Goal: Obtain resource: Obtain resource

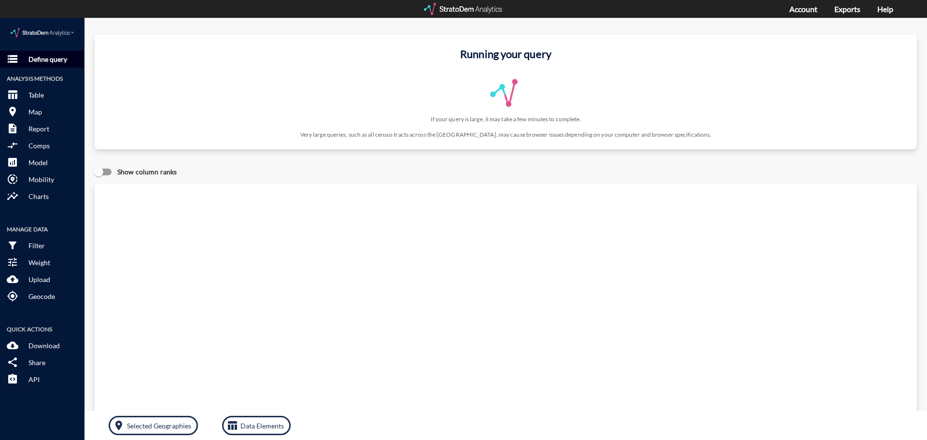
click button "storage Define query"
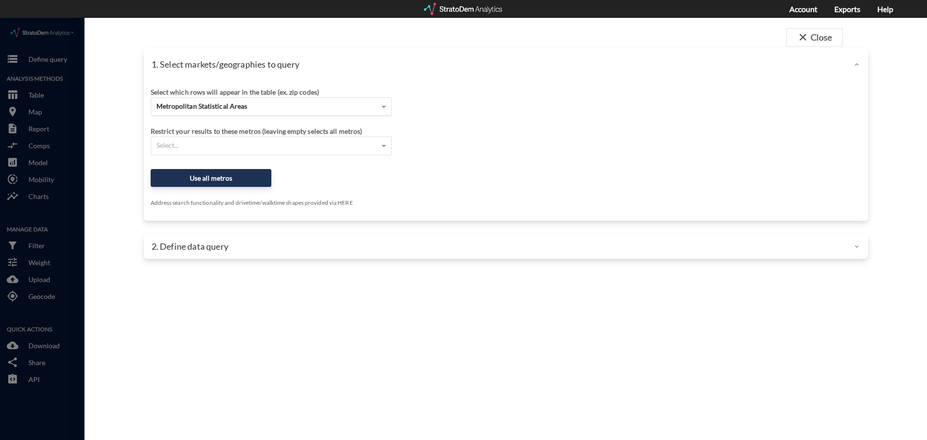
click div "Metropolitan Statistical Areas"
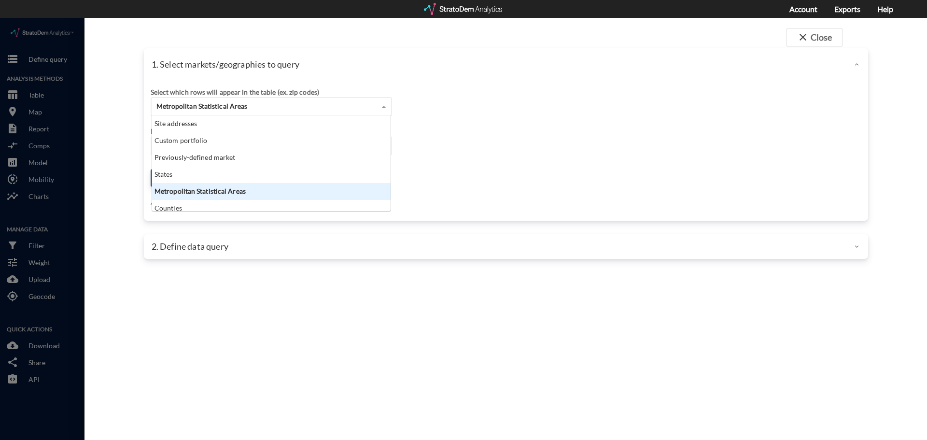
scroll to position [88, 233]
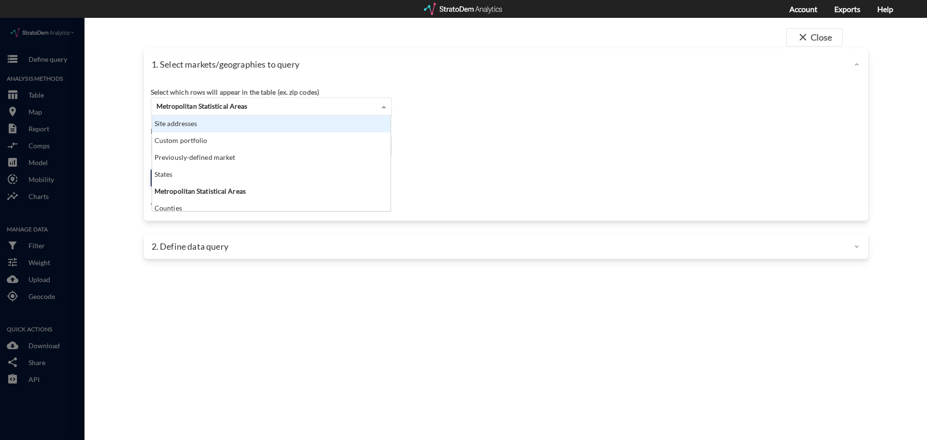
click div "Site addresses"
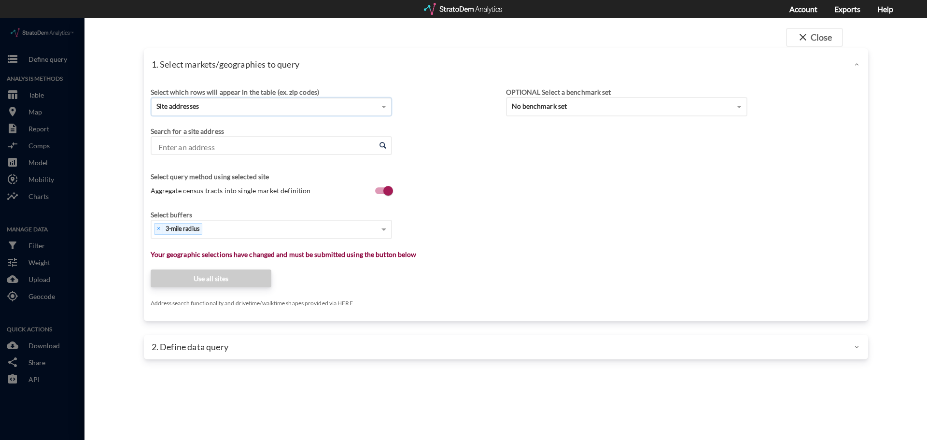
click div "Search for a site address"
click div "Enter an address Enter an address"
click input "Enter an address"
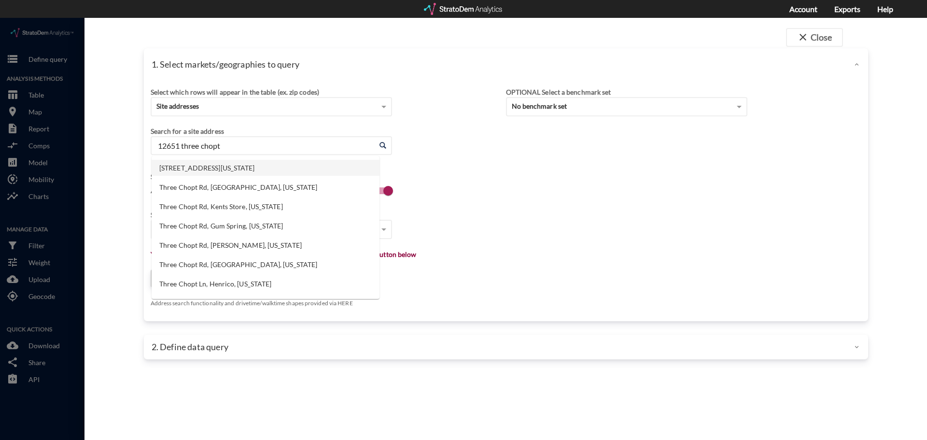
click li "[STREET_ADDRESS][US_STATE]"
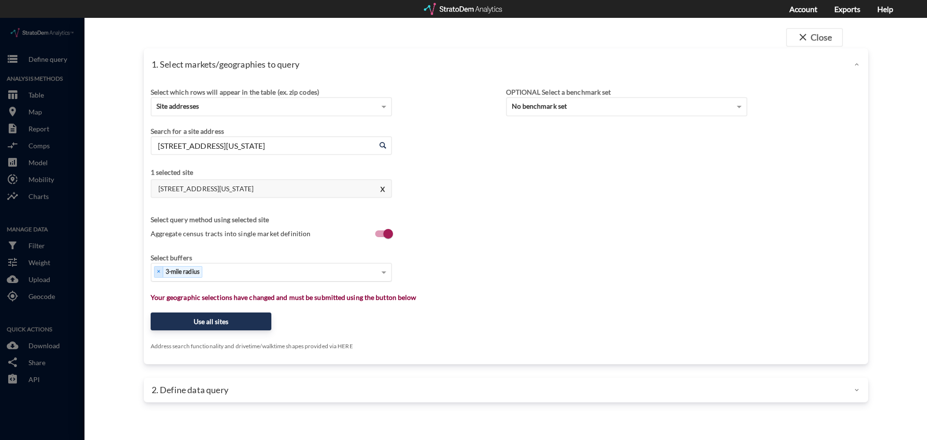
type input "[STREET_ADDRESS][US_STATE]"
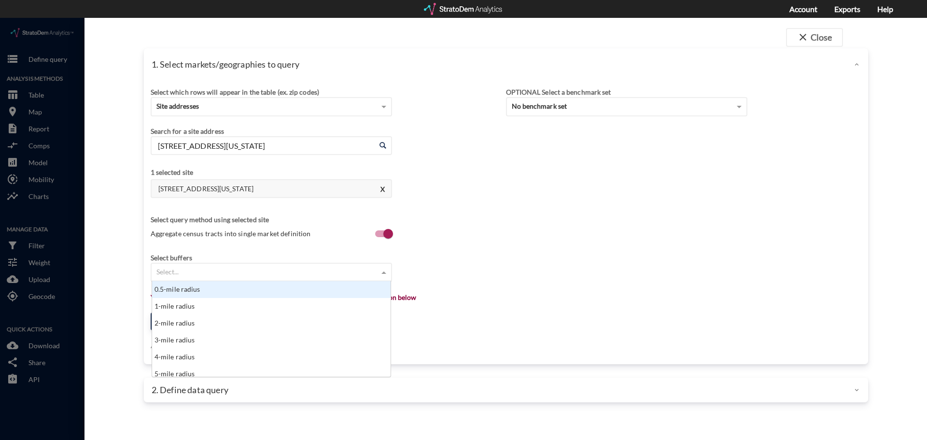
click div "Select..."
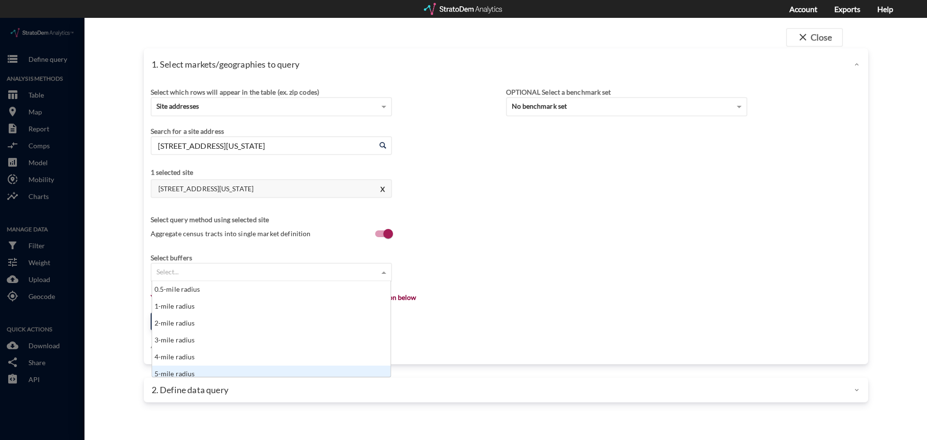
scroll to position [5, 0]
click div "5-mile radius"
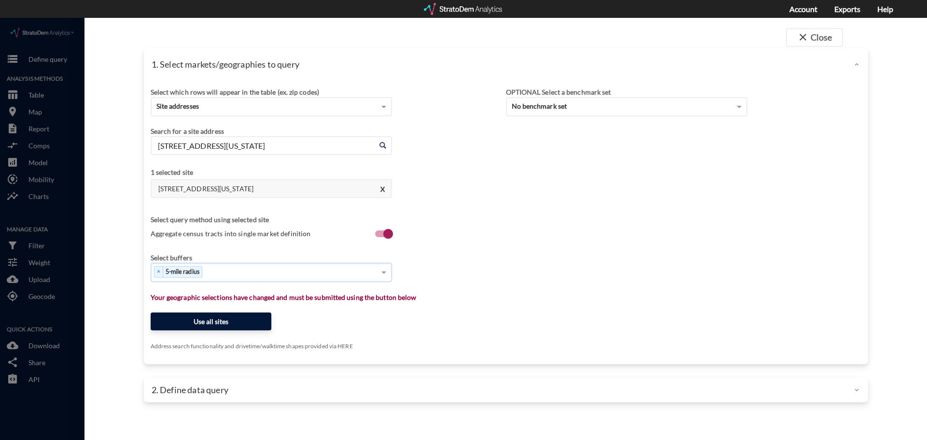
click button "Use all sites"
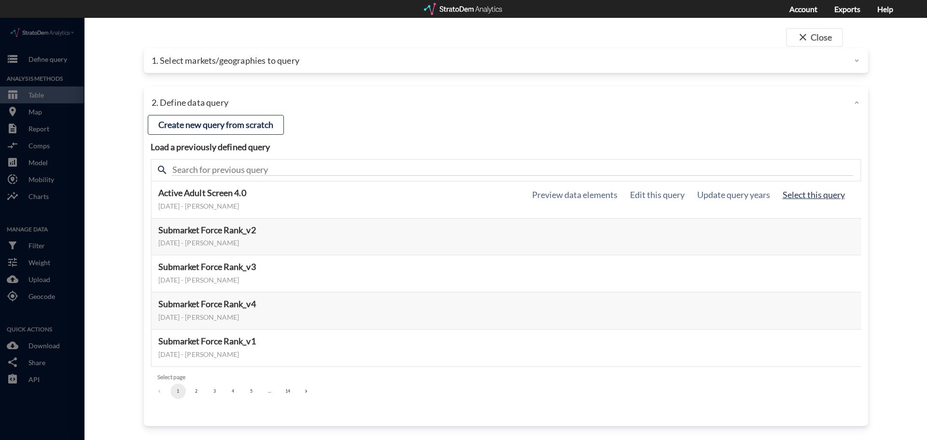
click button "Select this query"
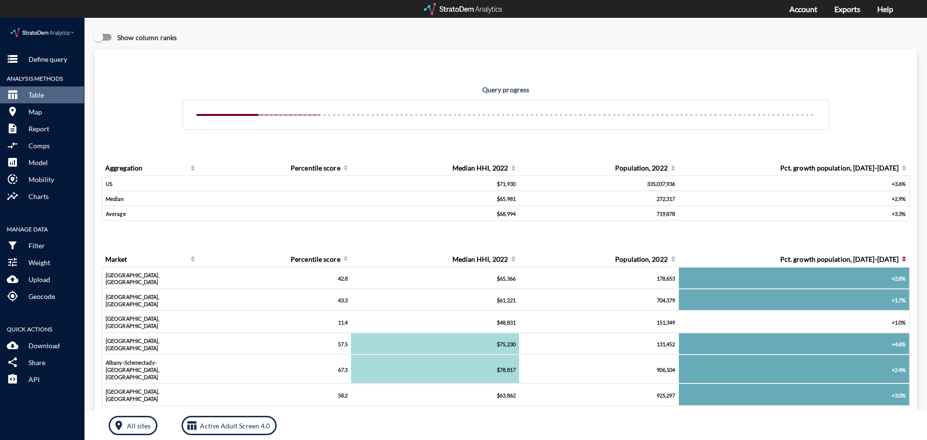
click div "Query progress Aggregation Percentile score Median HHI, 2022 Population, 2022 P…"
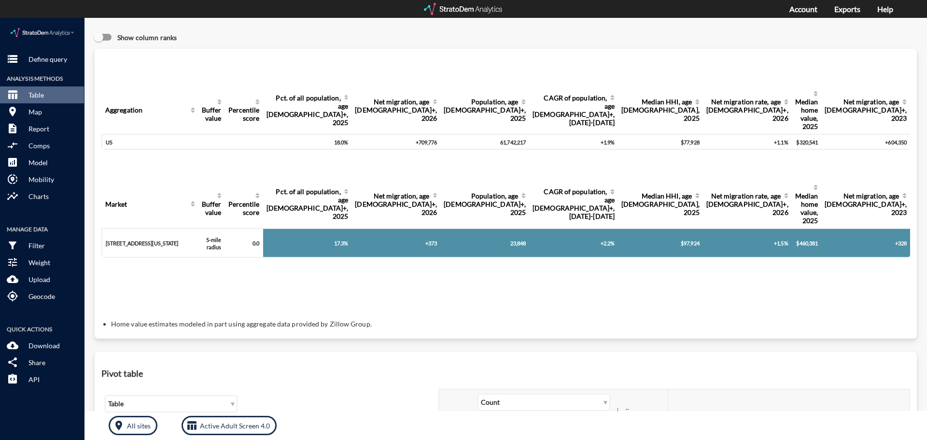
click div "Query progress Aggregation Buffer value Percentile score Pct. of all population…"
click p "Define query"
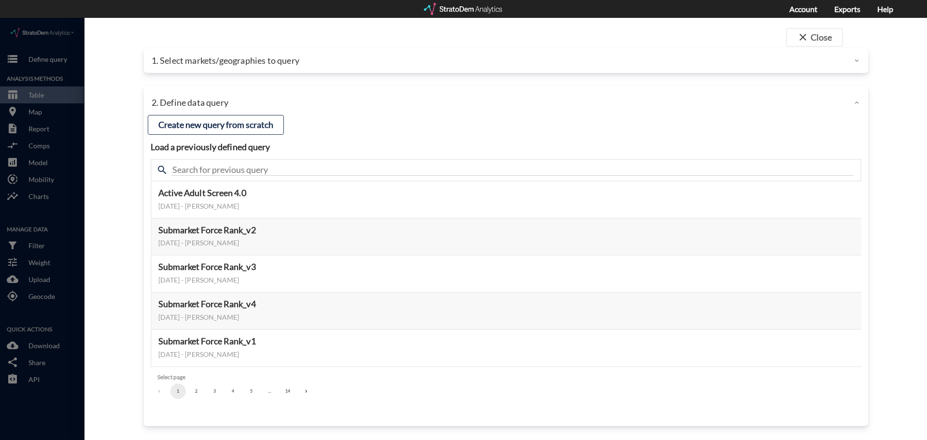
click p "1. Select markets/geographies to query"
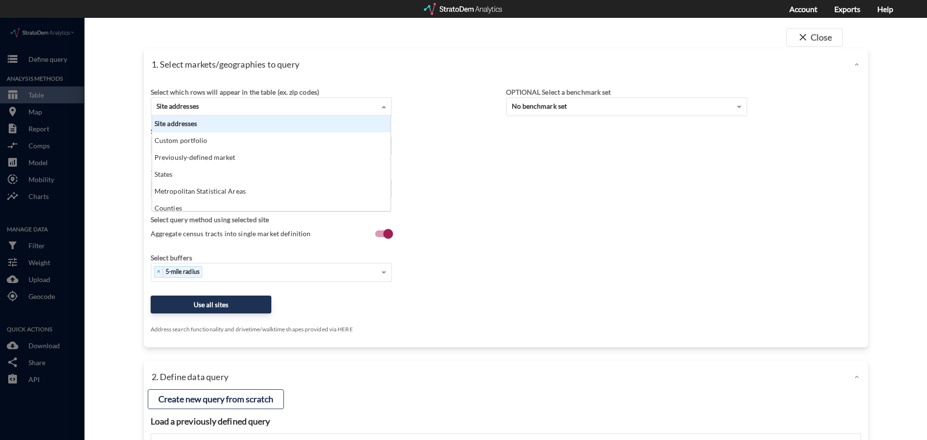
click div "Site addresses"
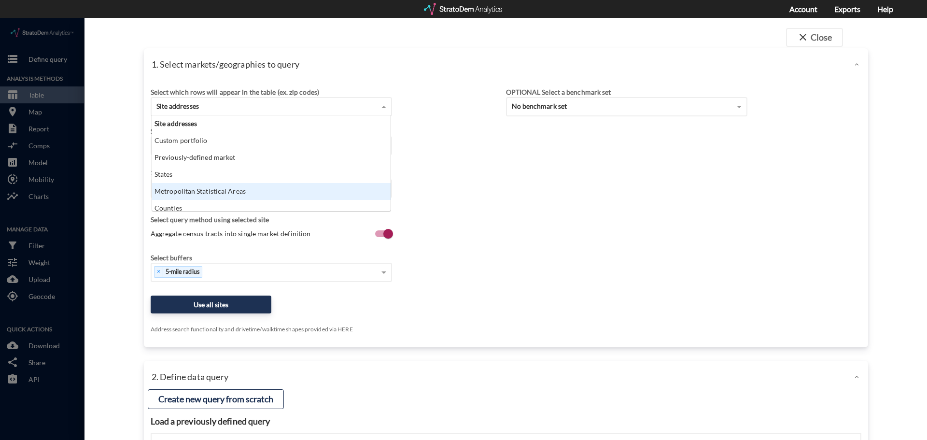
click div "Metropolitan Statistical Areas"
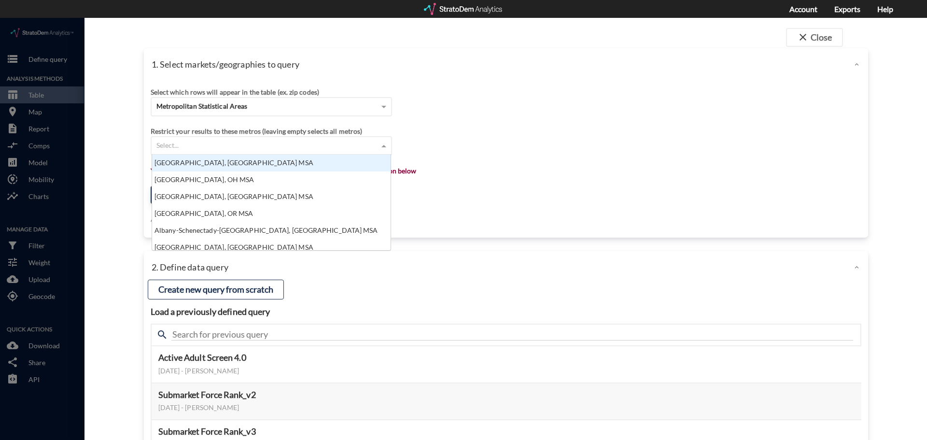
click div "Select..."
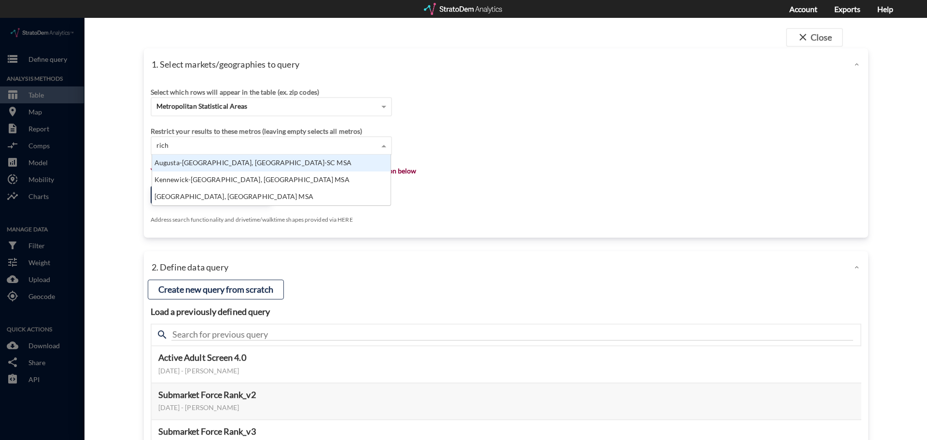
scroll to position [27, 233]
type input "[GEOGRAPHIC_DATA]"
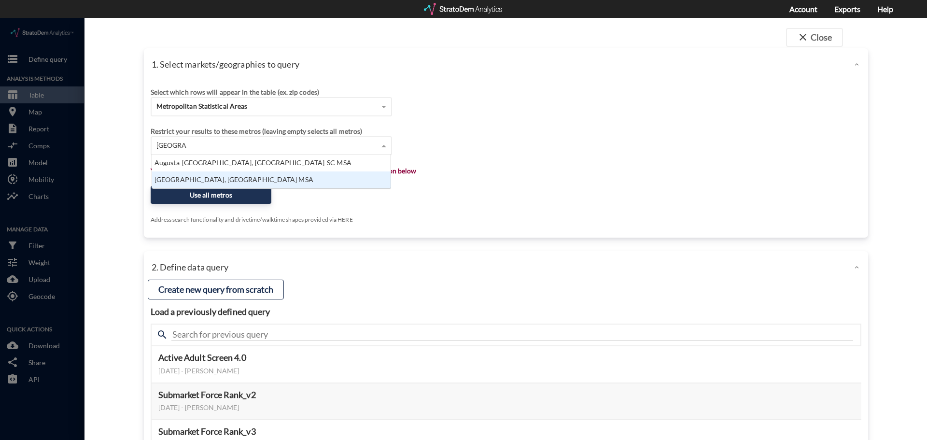
click div "[GEOGRAPHIC_DATA], [GEOGRAPHIC_DATA] MSA"
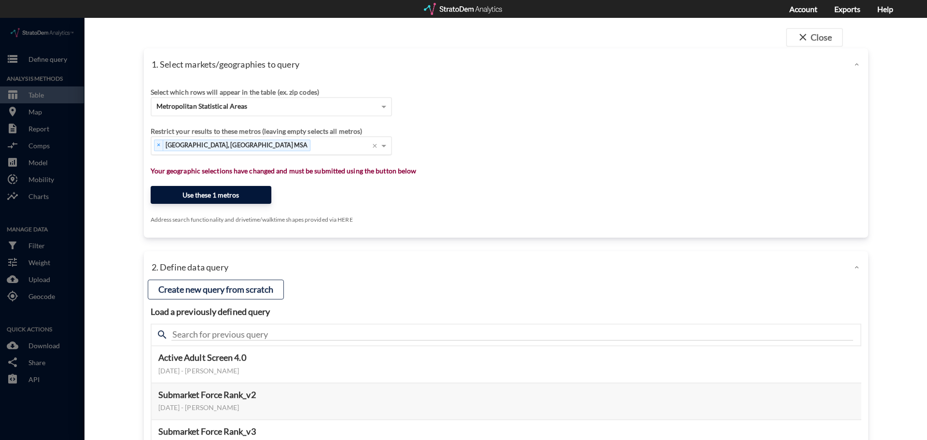
click button "Use these 1 metros"
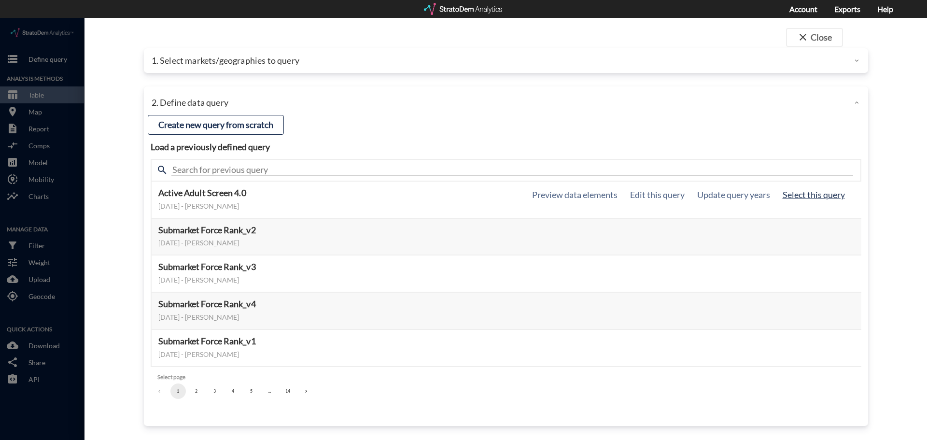
click button "Select this query"
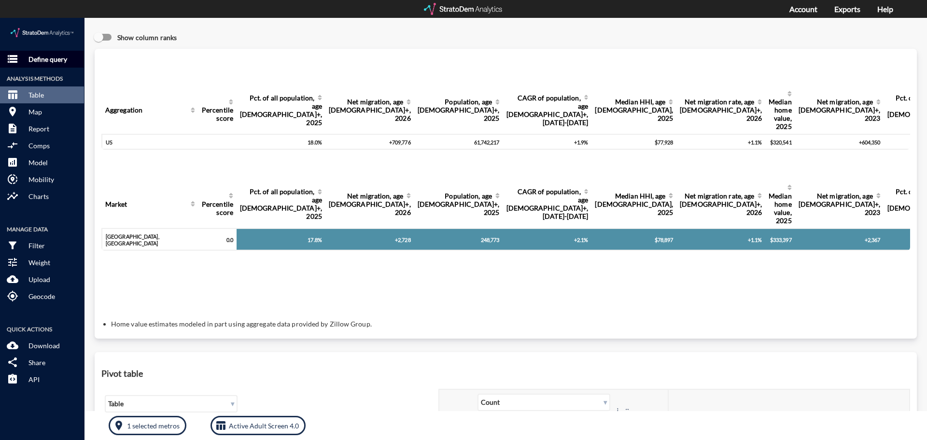
click button "storage Define query"
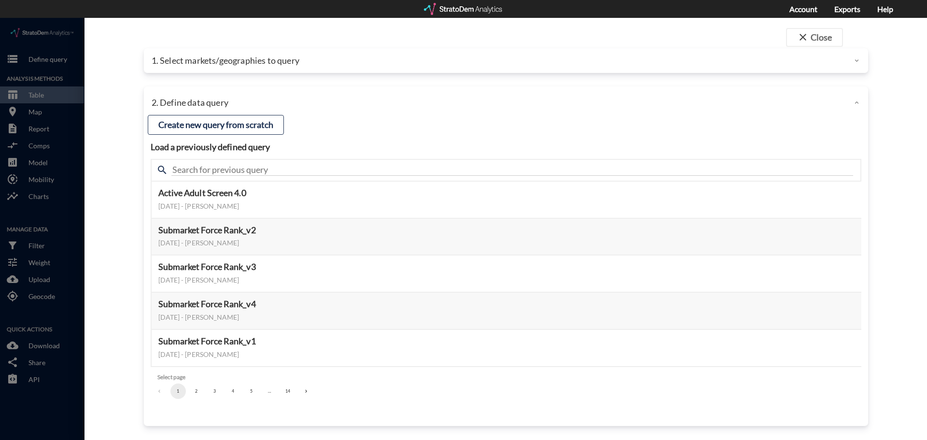
click div "1. Select markets/geographies to query"
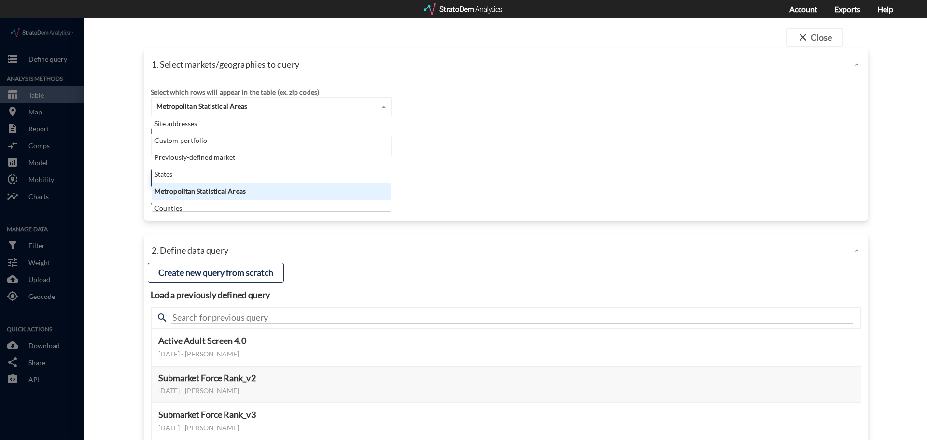
click span "Metropolitan Statistical Areas"
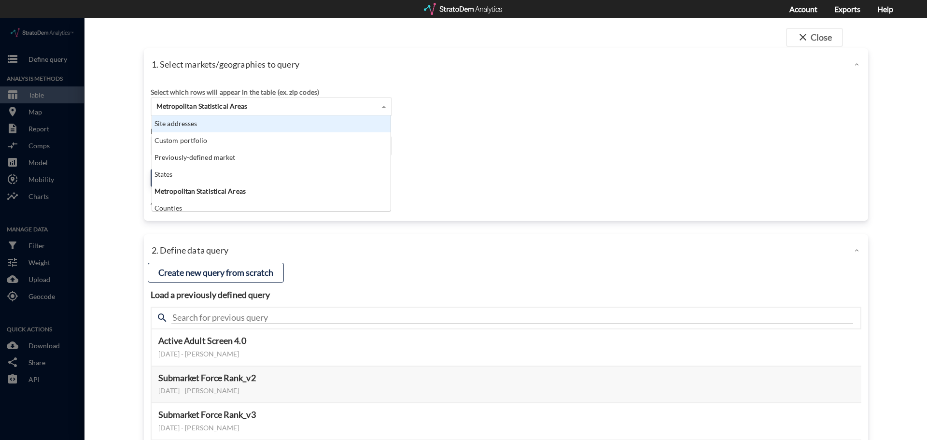
click div "Site addresses"
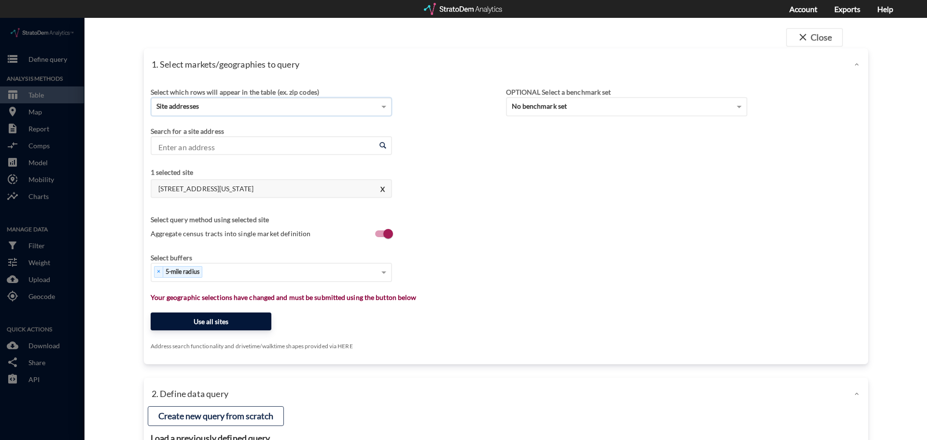
click button "Use all sites"
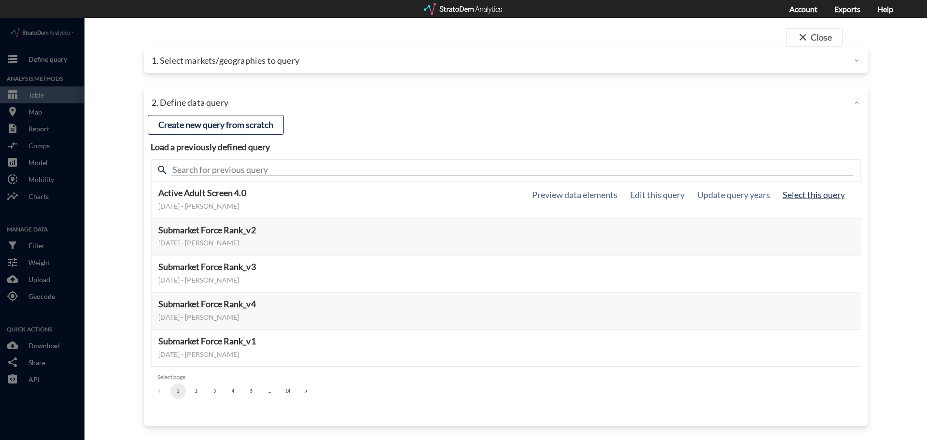
click button "Select this query"
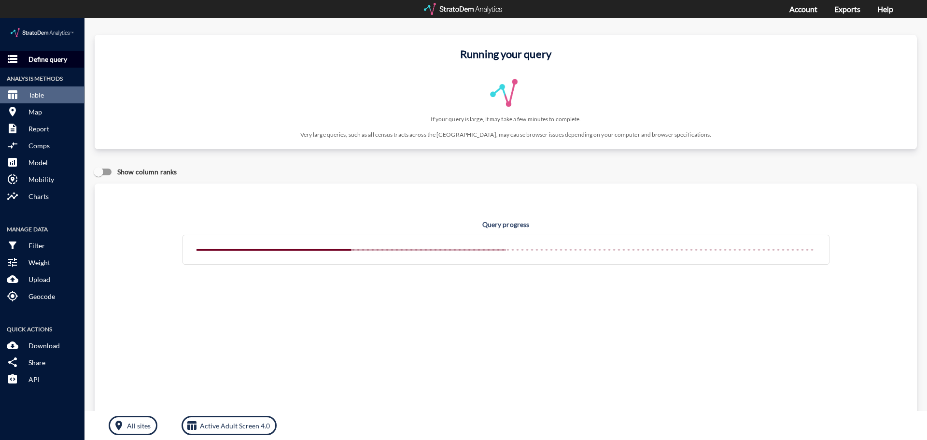
click p "Define query"
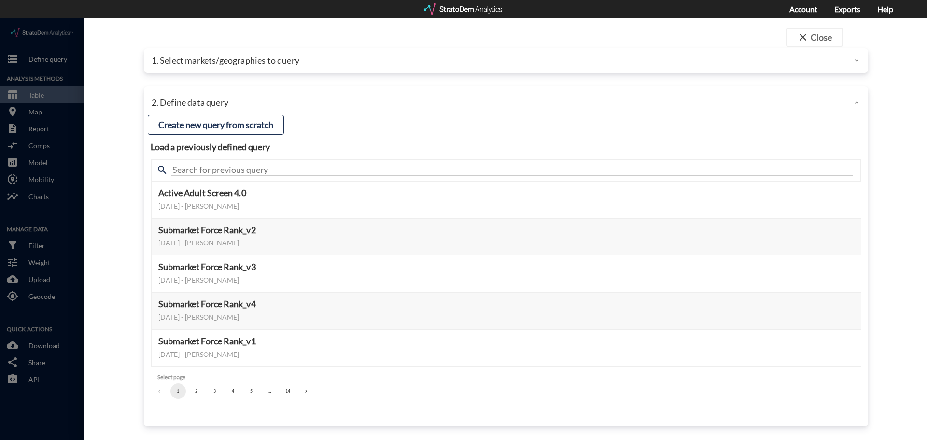
click p "1. Select markets/geographies to query"
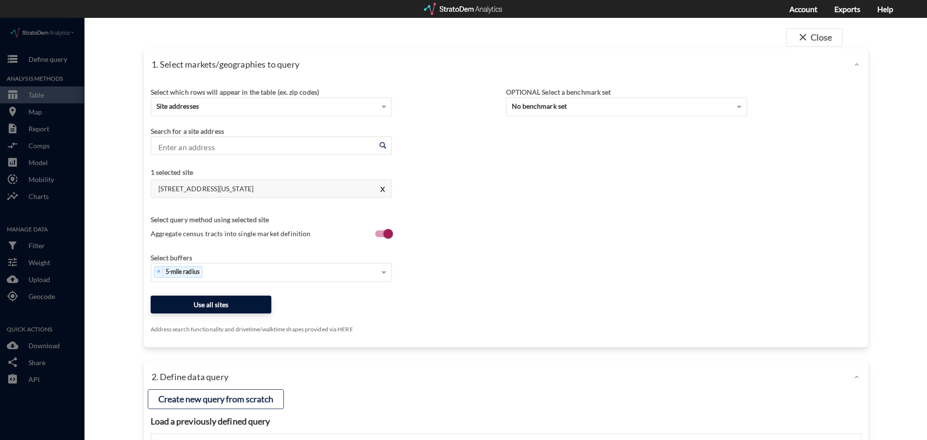
click button "Use all sites"
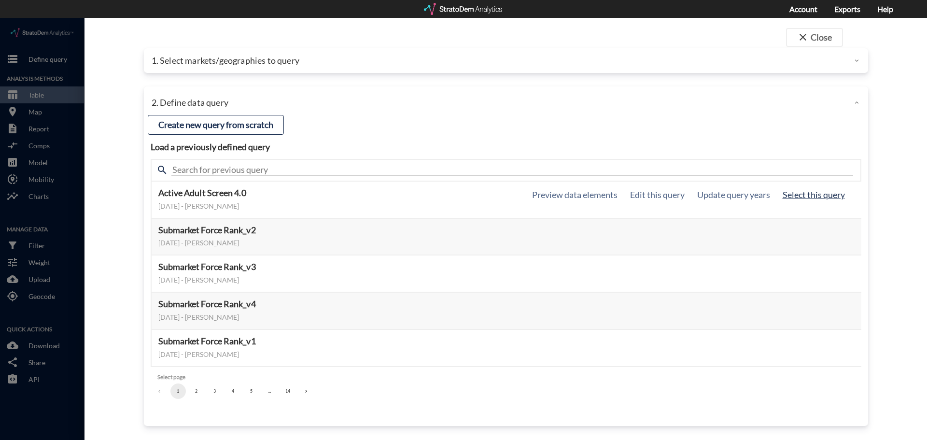
click button "Select this query"
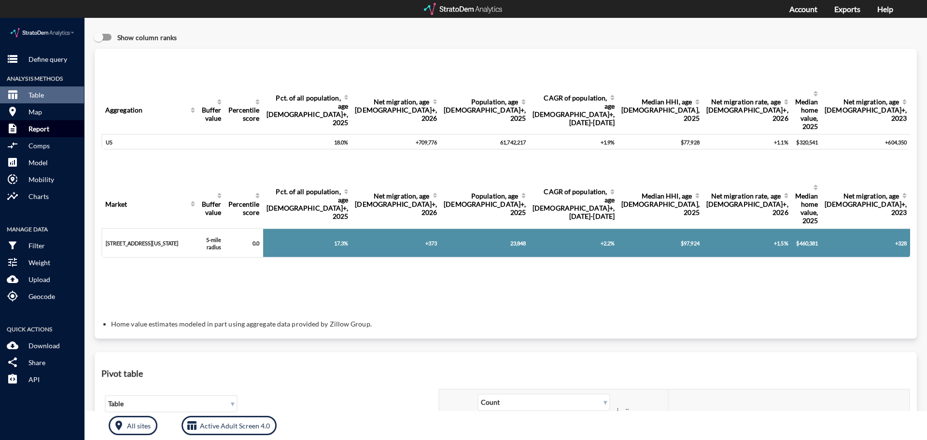
click p "Report"
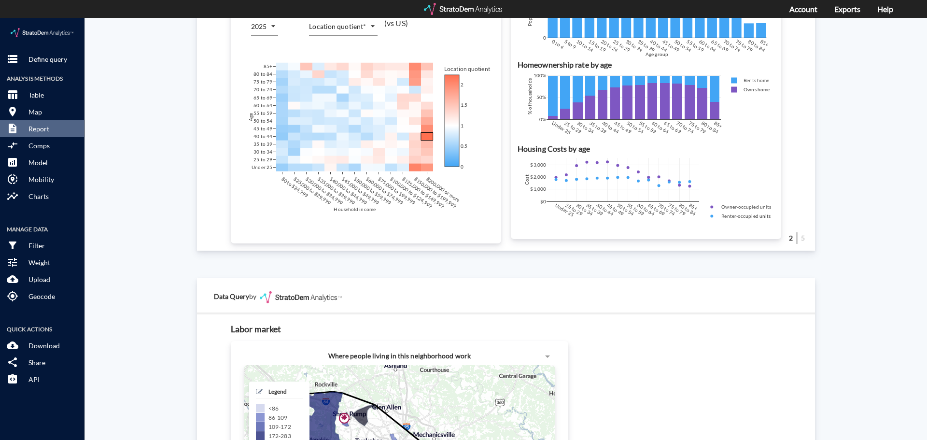
scroll to position [965, 0]
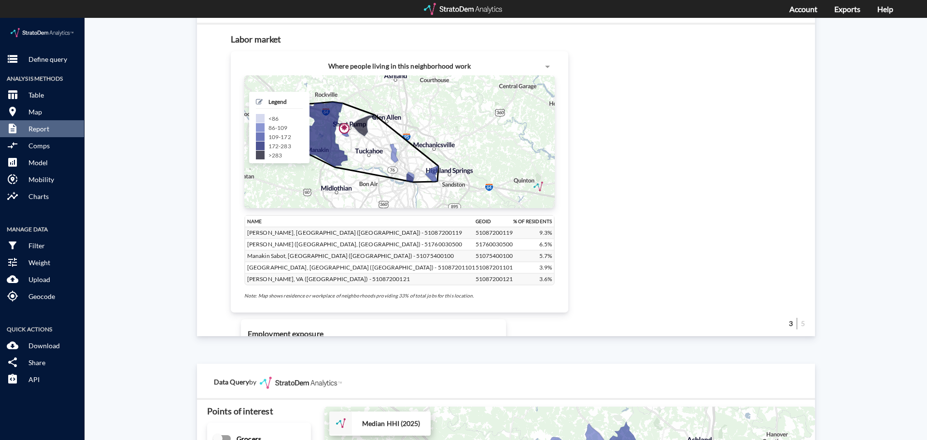
click h5 "Legend"
click div "Site report Generate a site report for a given location, (optionally) benchmark…"
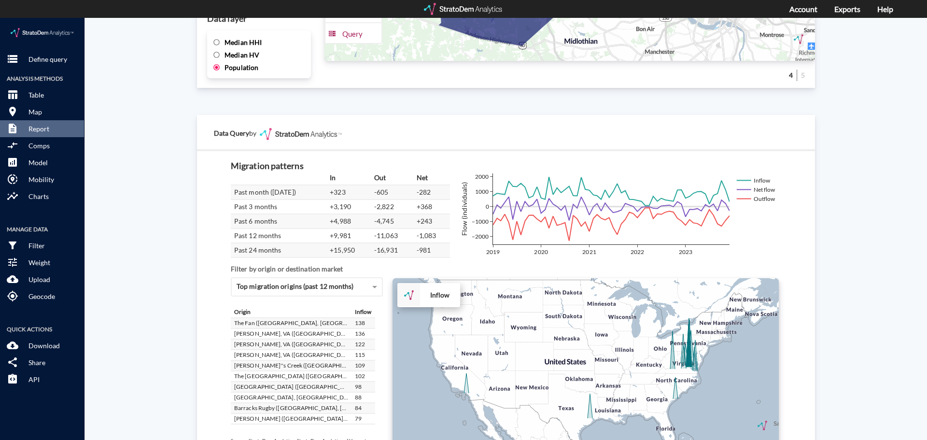
scroll to position [1632, 0]
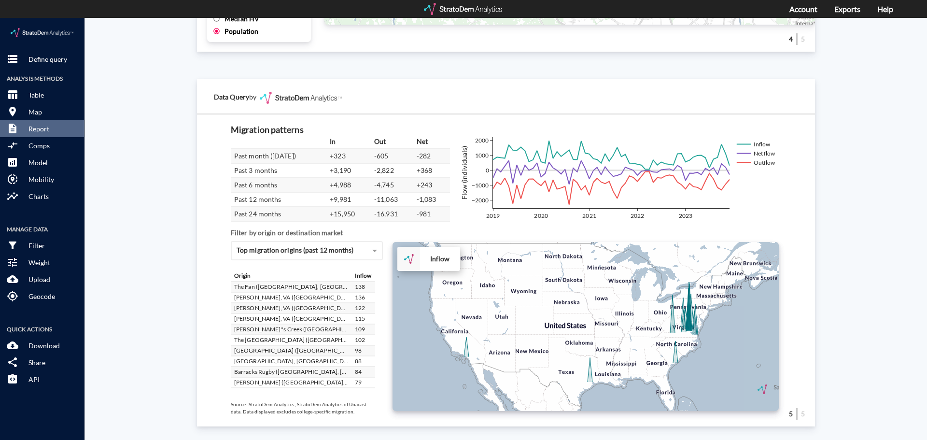
click div "Site report Generate a site report for a given location, (optionally) benchmark…"
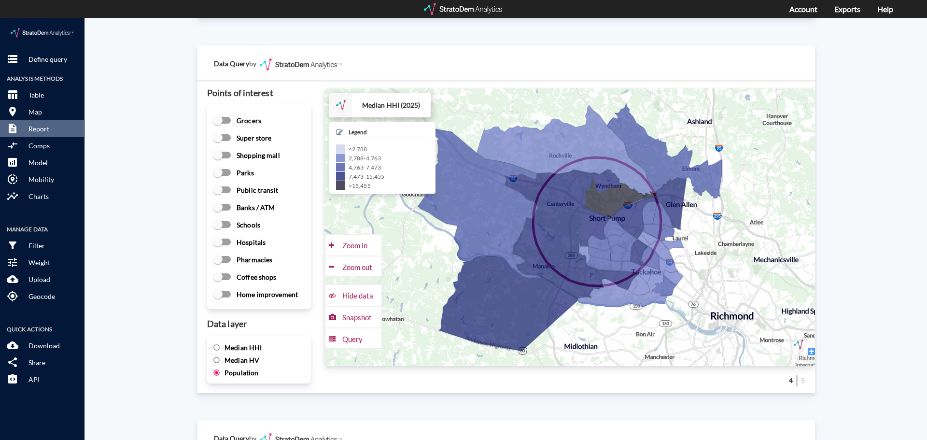
scroll to position [1197, 0]
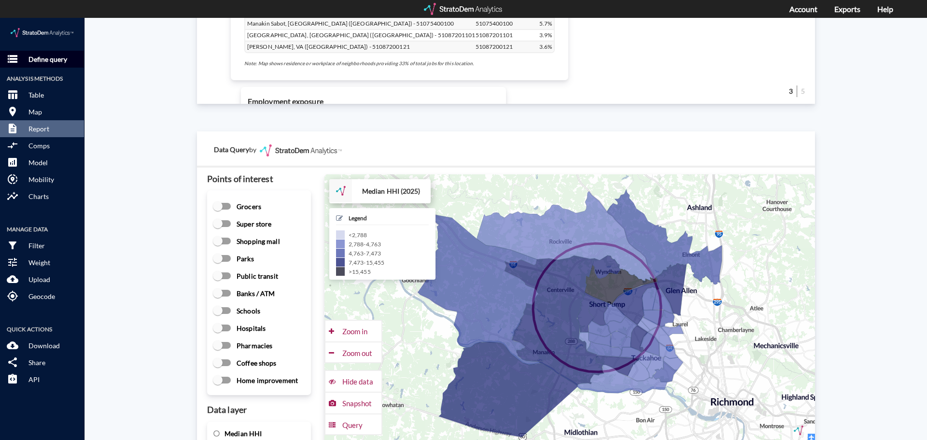
click p "Define query"
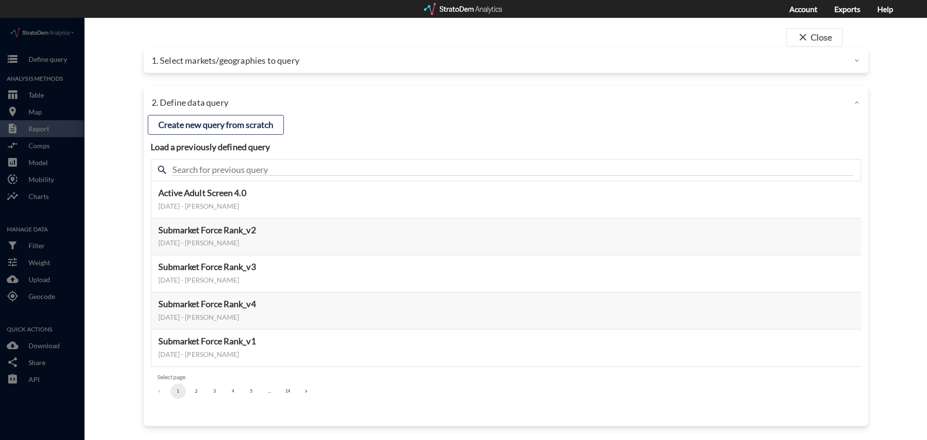
click p "1. Select markets/geographies to query"
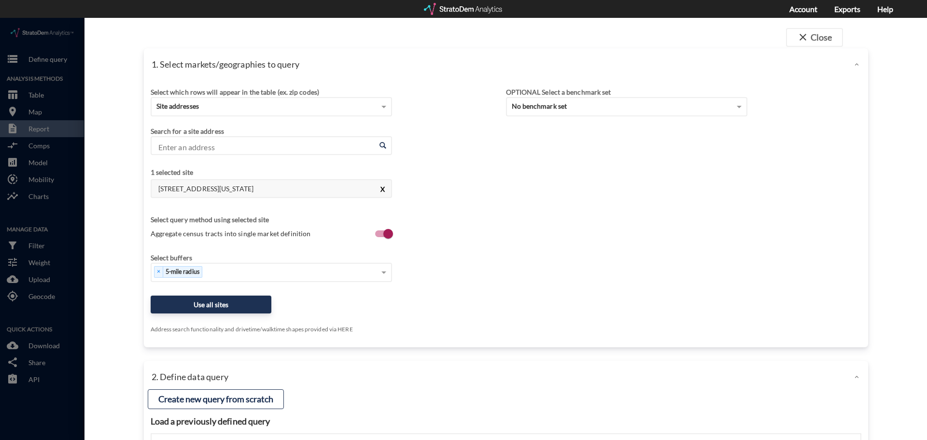
click button "X"
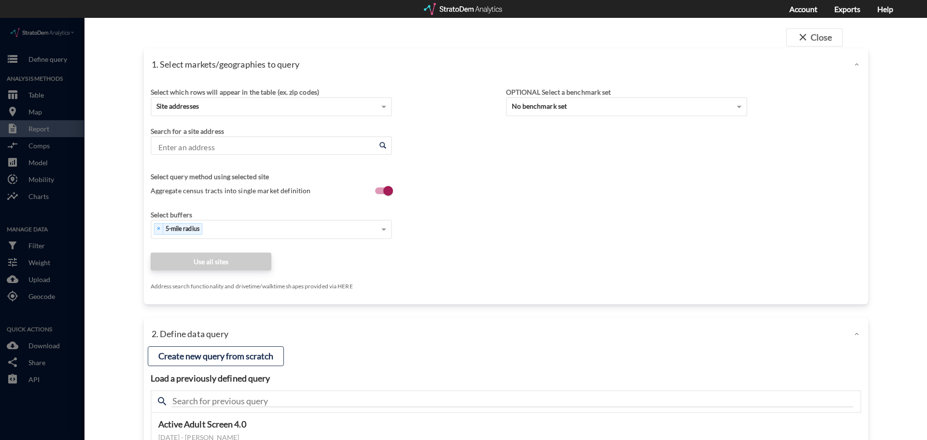
click input "Enter an address"
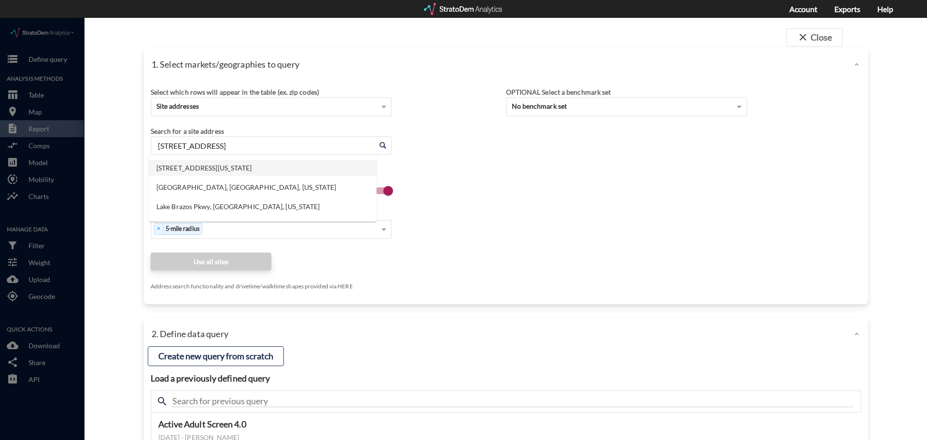
click li "[STREET_ADDRESS][US_STATE]"
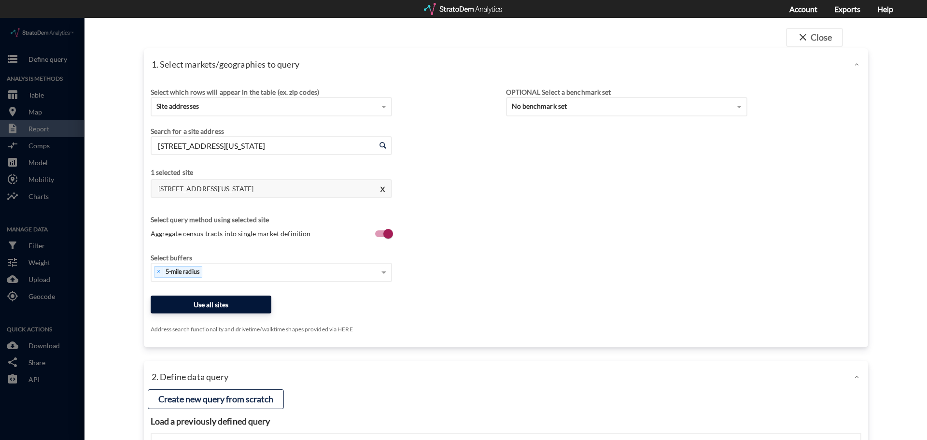
type input "[STREET_ADDRESS][US_STATE]"
click button "Use all sites"
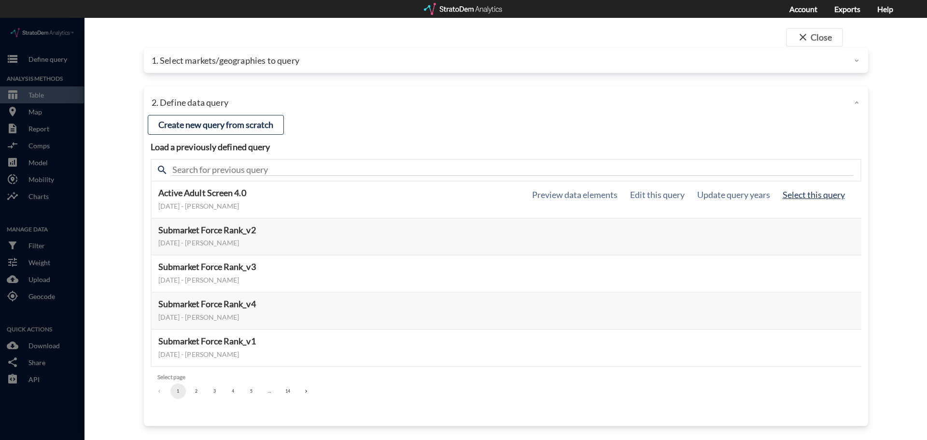
click button "Select this query"
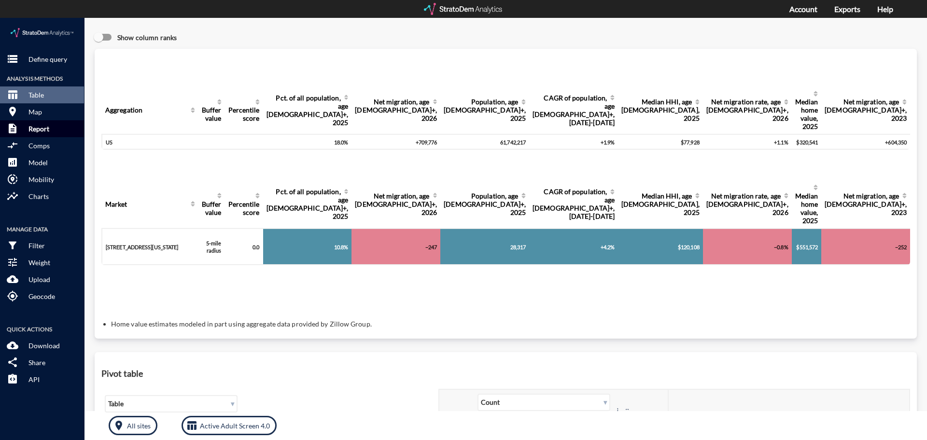
click button "description Report"
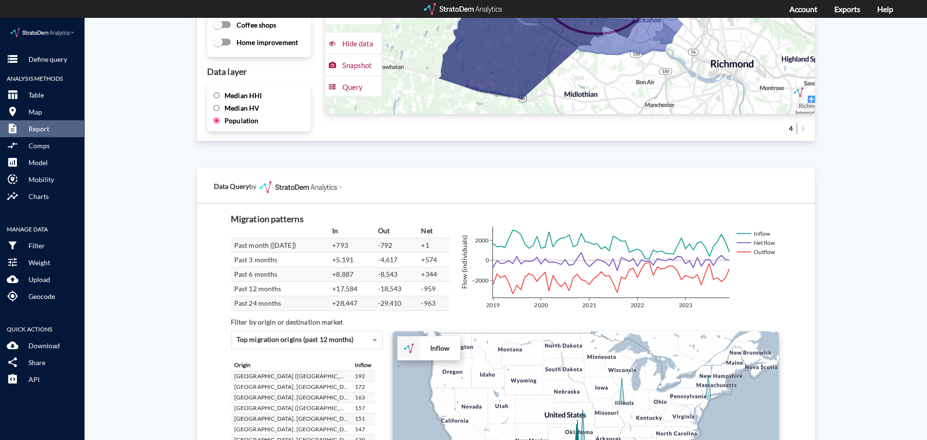
scroll to position [1632, 0]
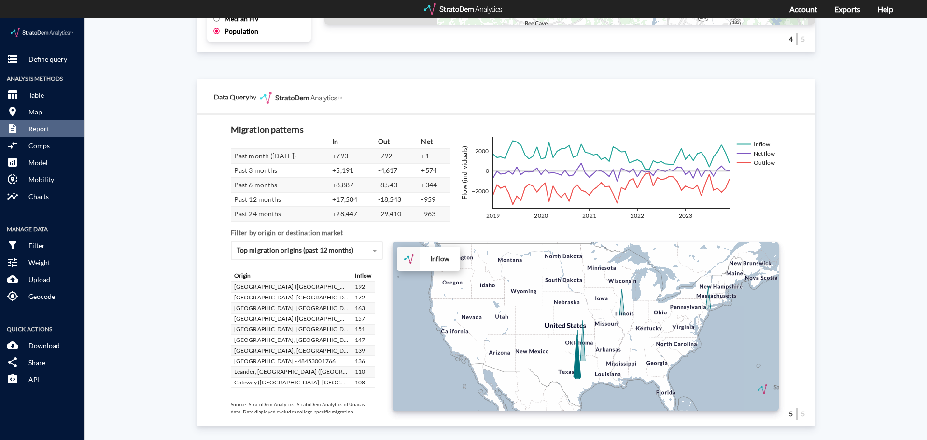
click div "Site report Generate a site report for a given location, (optionally) benchmark…"
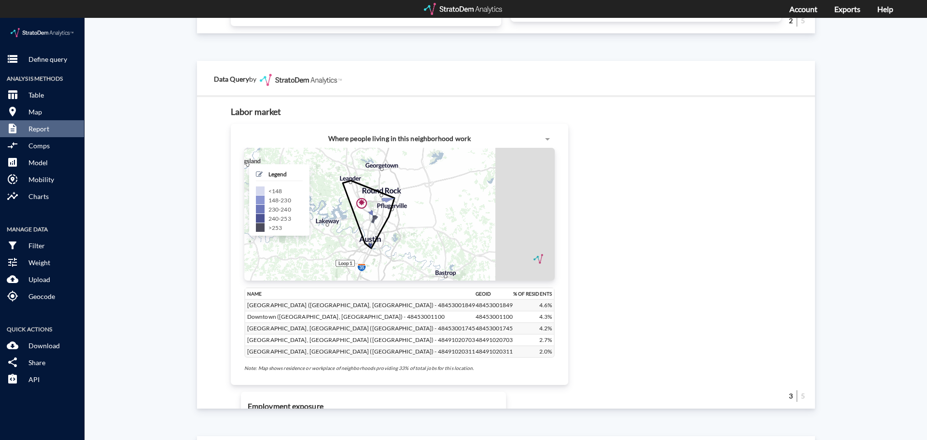
scroll to position [908, 0]
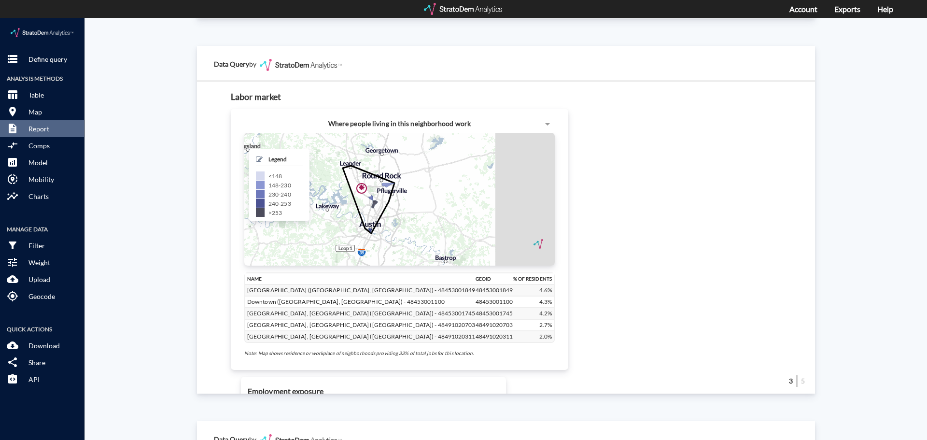
click div "Site report Generate a site report for a given location, (optionally) benchmark…"
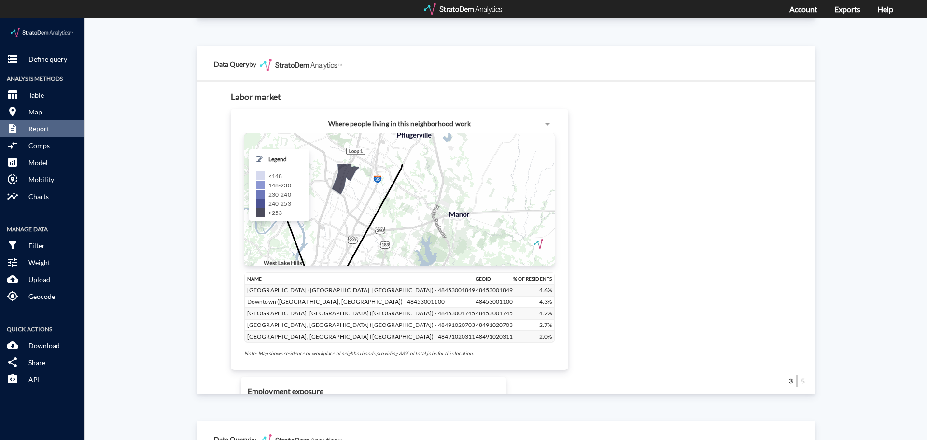
drag, startPoint x: 384, startPoint y: 207, endPoint x: 446, endPoint y: 246, distance: 73.8
click div "+ − CUSTOMIZE DATA Legend < 148 148 - 230 230 - 240 240 - 253 > 253 Draw a poly…"
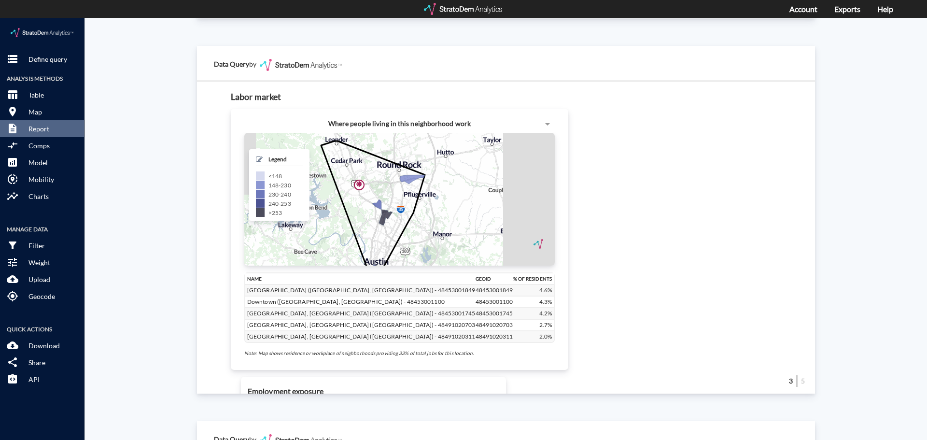
drag, startPoint x: 409, startPoint y: 215, endPoint x: 412, endPoint y: 228, distance: 13.5
click div "+ − CUSTOMIZE DATA Legend < 148 148 - 230 230 - 240 240 - 253 > 253 Draw a poly…"
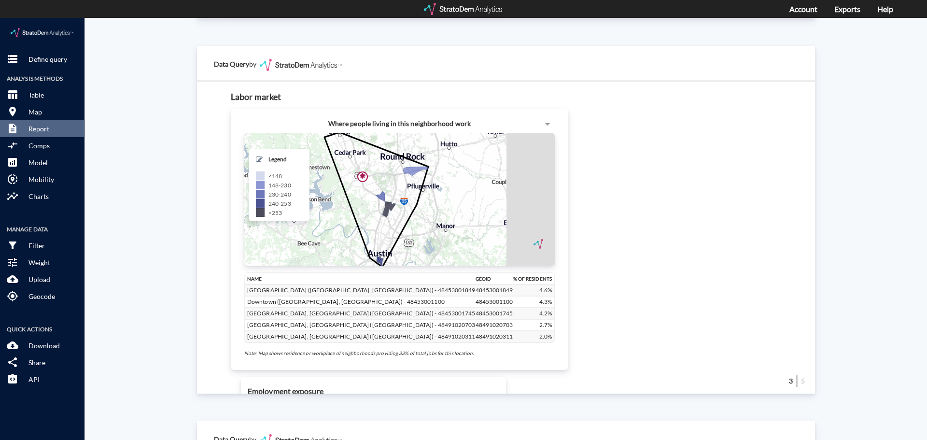
drag, startPoint x: 412, startPoint y: 224, endPoint x: 414, endPoint y: 214, distance: 10.3
click div "+ − CUSTOMIZE DATA Legend < 148 148 - 230 230 - 240 240 - 253 > 253 Draw a poly…"
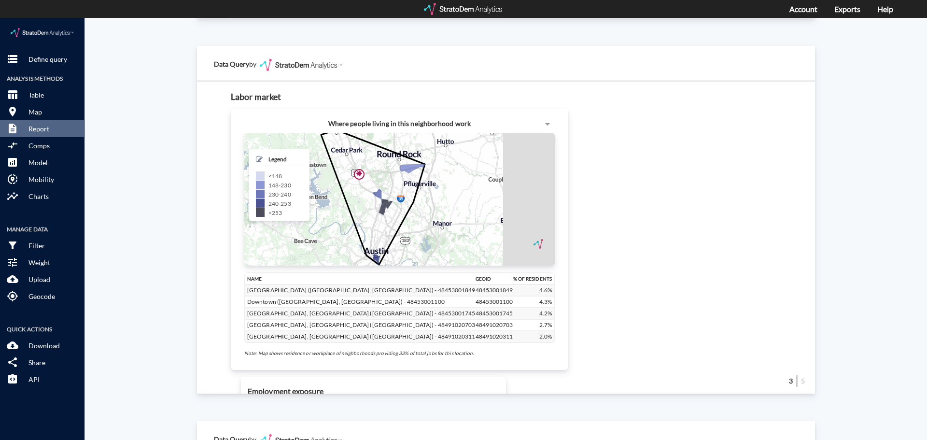
drag, startPoint x: 443, startPoint y: 222, endPoint x: 438, endPoint y: 219, distance: 5.9
click div "+ − CUSTOMIZE DATA Legend < 148 148 - 230 230 - 240 240 - 253 > 253 Draw a poly…"
